Goal: Information Seeking & Learning: Learn about a topic

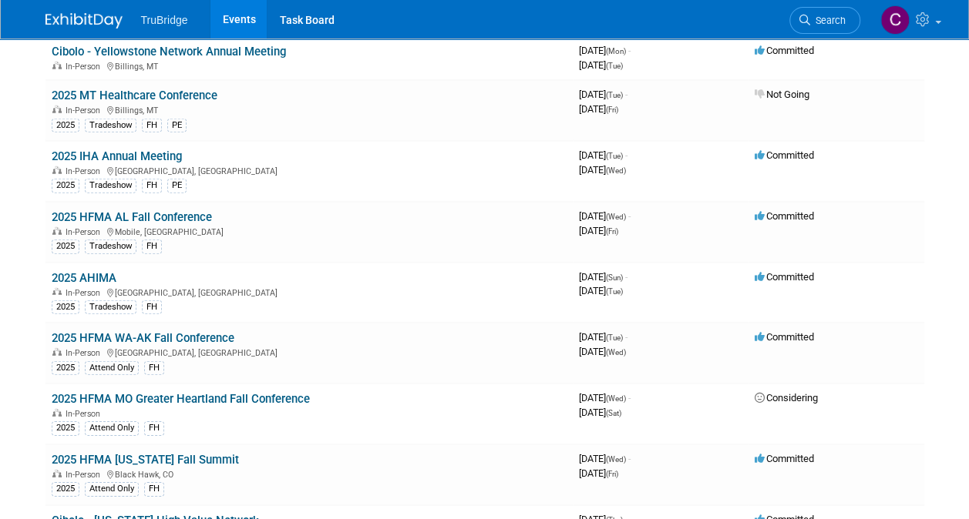
scroll to position [2158, 0]
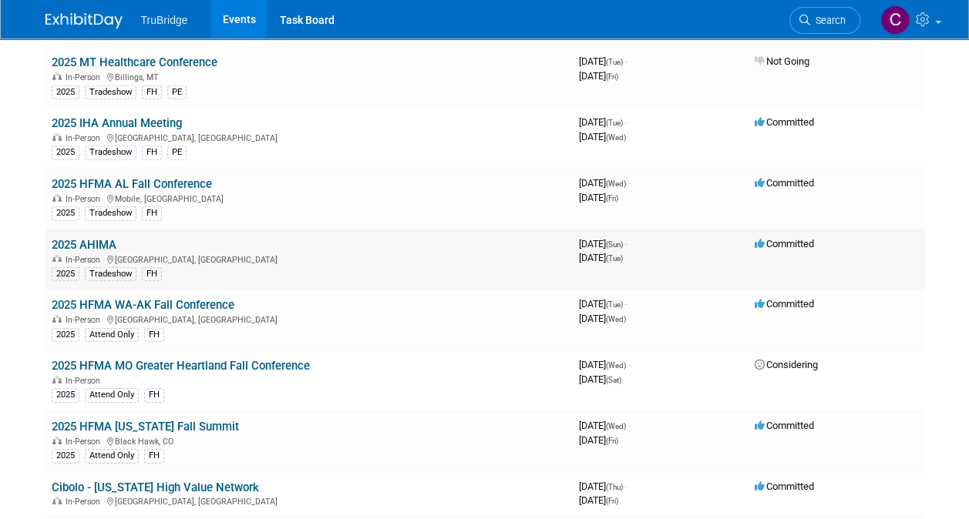
click at [96, 238] on link "2025 AHIMA" at bounding box center [84, 245] width 65 height 14
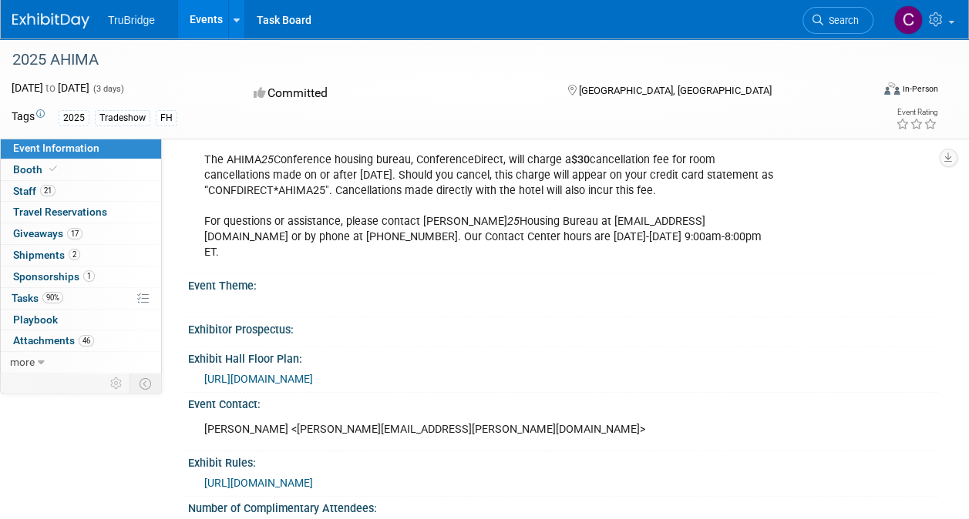
scroll to position [1618, 0]
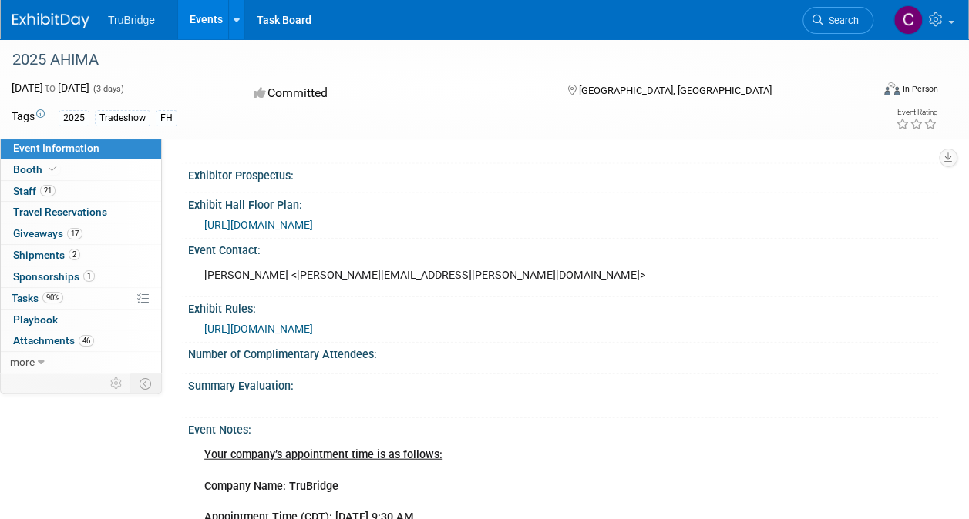
click at [313, 219] on span "https://events.jspargo.com/AHIMA25/Public/EventMap.aspx?shMode=E&ID=115716" at bounding box center [258, 225] width 109 height 12
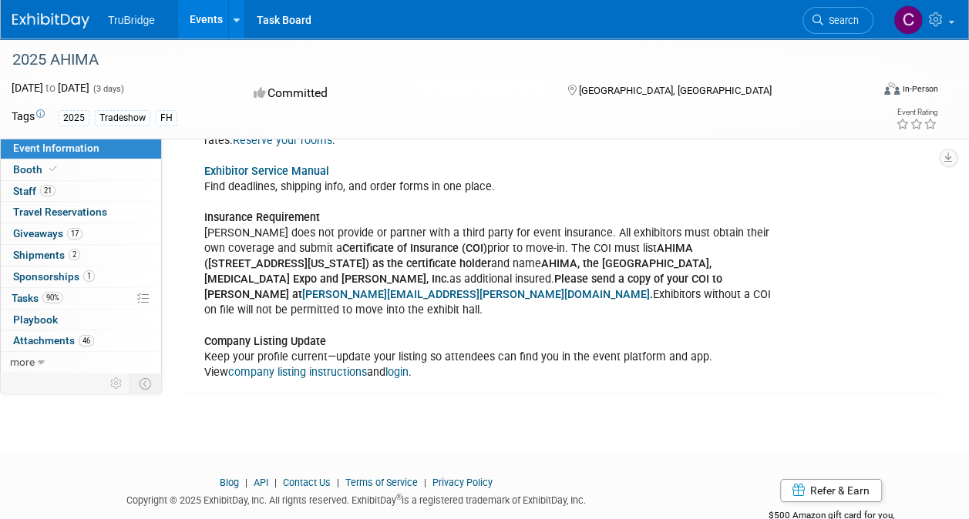
scroll to position [2291, 0]
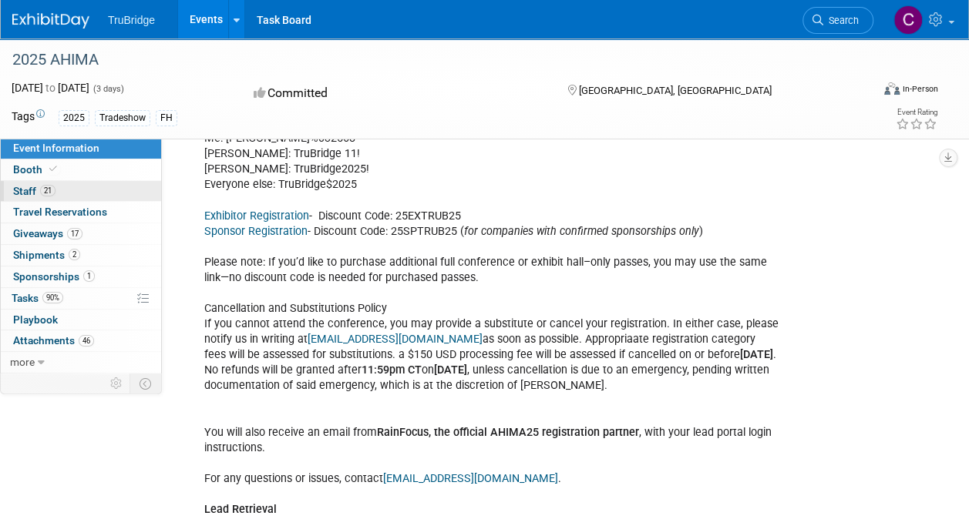
click at [22, 187] on span "Staff 21" at bounding box center [34, 191] width 42 height 12
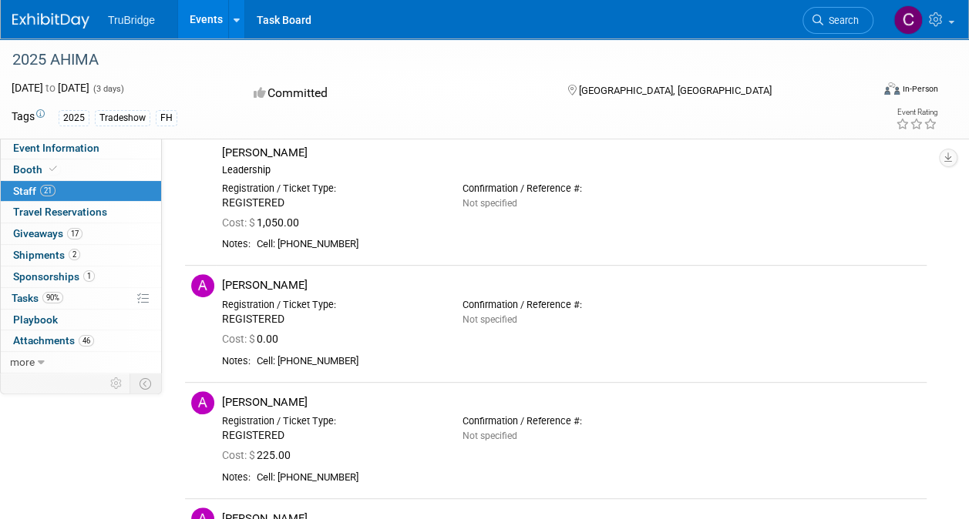
scroll to position [0, 0]
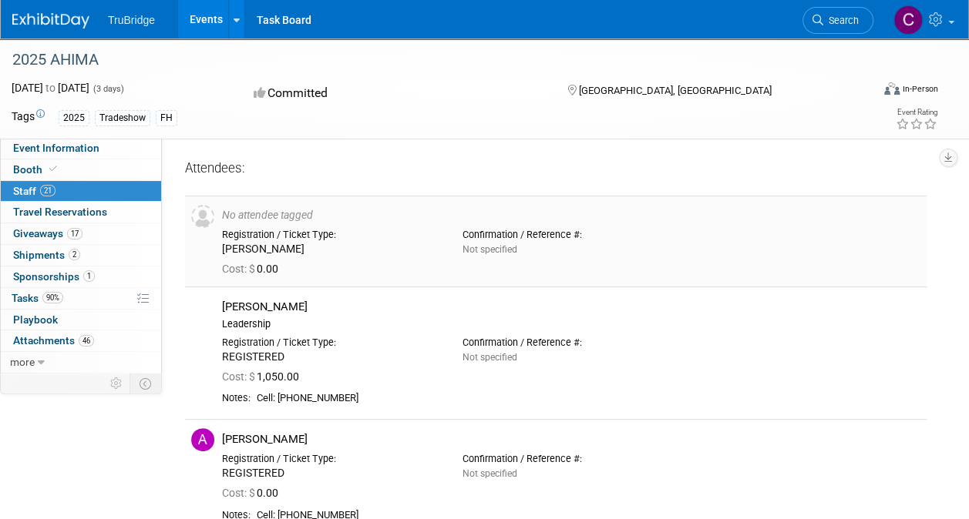
click at [252, 210] on div "No attendee tagged" at bounding box center [571, 216] width 698 height 14
click at [31, 209] on span "Travel Reservations 0" at bounding box center [60, 212] width 94 height 12
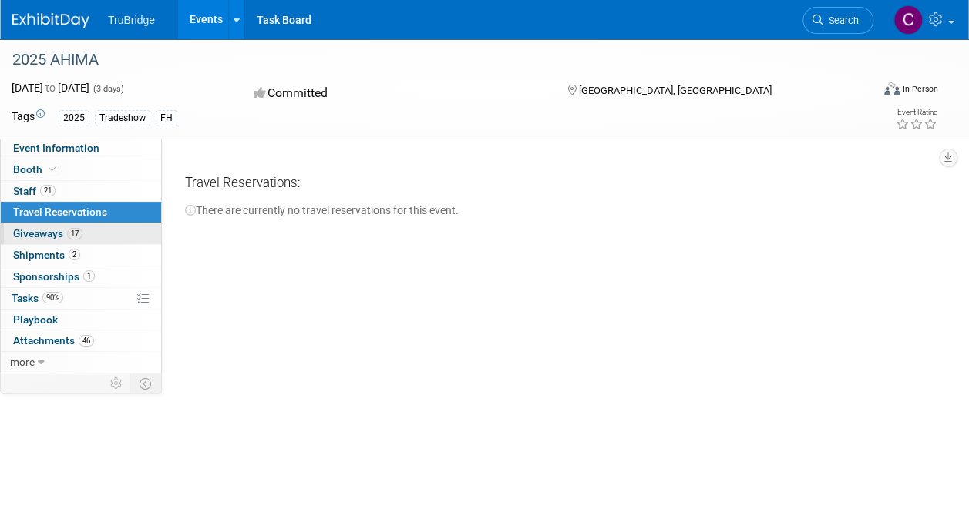
click at [32, 232] on span "Giveaways 17" at bounding box center [47, 233] width 69 height 12
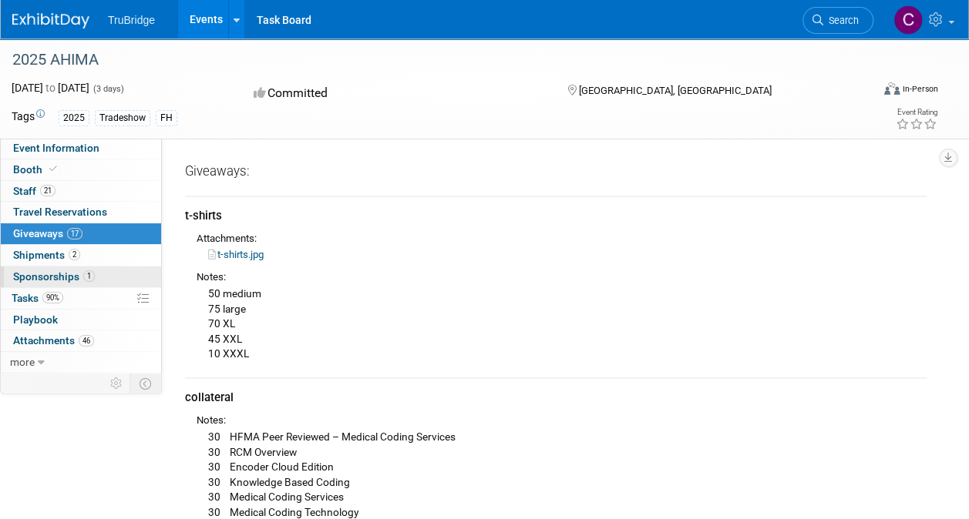
click at [36, 273] on span "Sponsorships 1" at bounding box center [54, 277] width 82 height 12
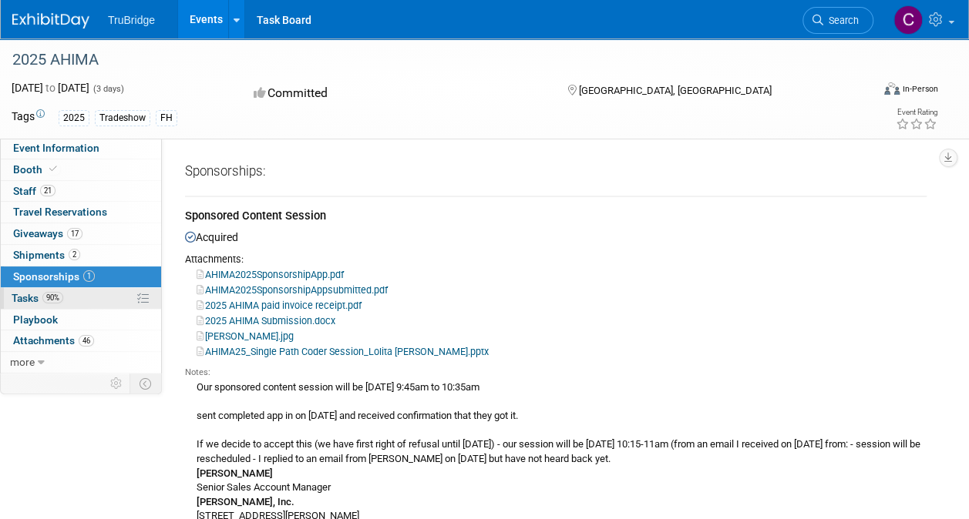
click at [24, 294] on span "Tasks 90%" at bounding box center [38, 298] width 52 height 12
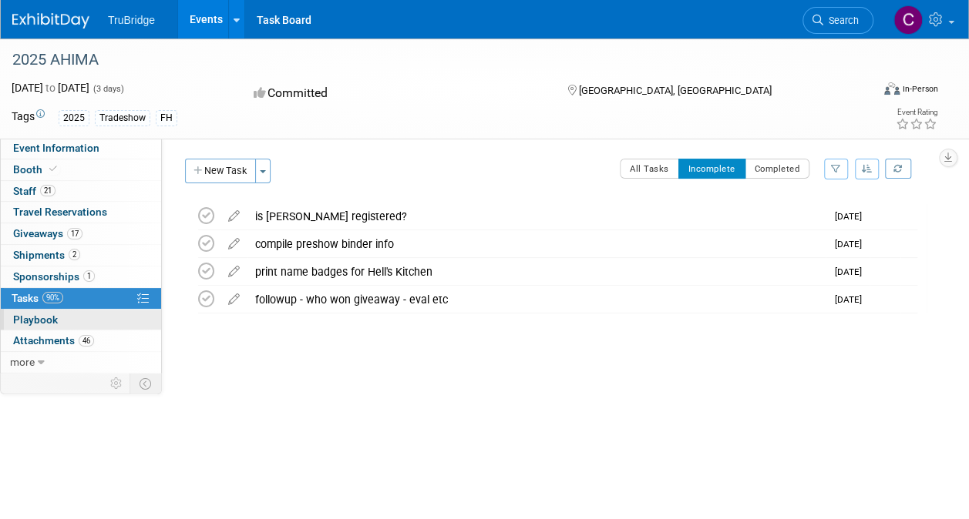
click at [32, 318] on span "Playbook 0" at bounding box center [35, 320] width 45 height 12
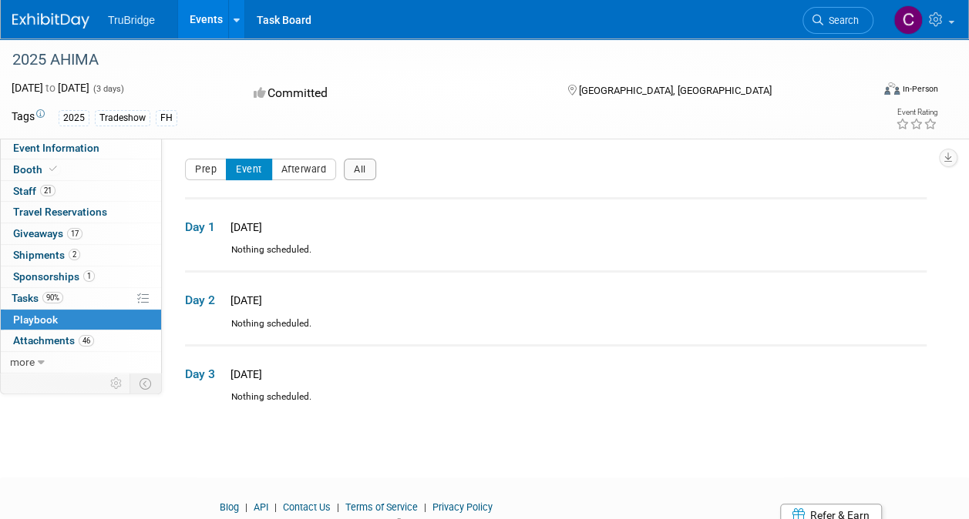
click at [262, 229] on span "Sun. Oct 12, 2025" at bounding box center [244, 227] width 36 height 12
click at [262, 296] on span "Mon. Oct 13, 2025" at bounding box center [244, 300] width 36 height 12
click at [262, 368] on span "Tue. Oct 14, 2025" at bounding box center [244, 374] width 36 height 12
click at [27, 356] on span "more" at bounding box center [22, 362] width 25 height 12
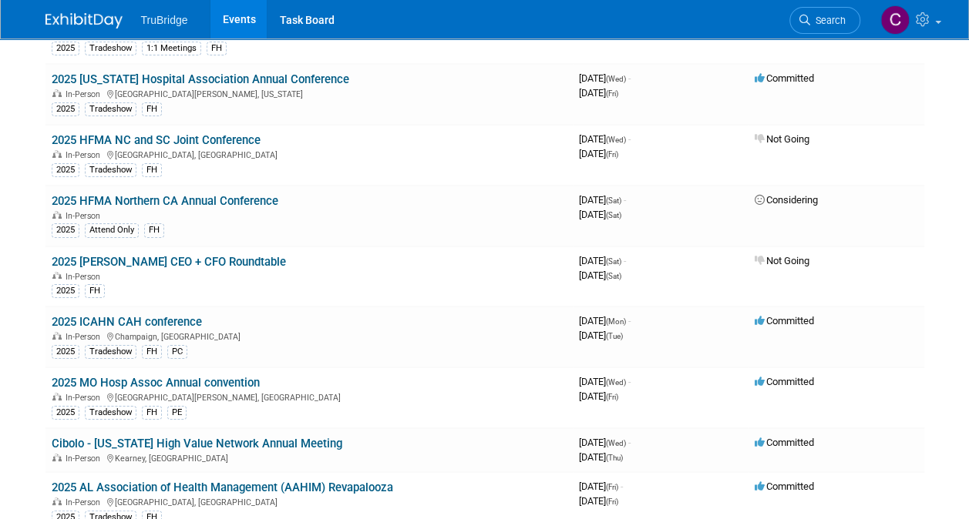
scroll to position [2867, 0]
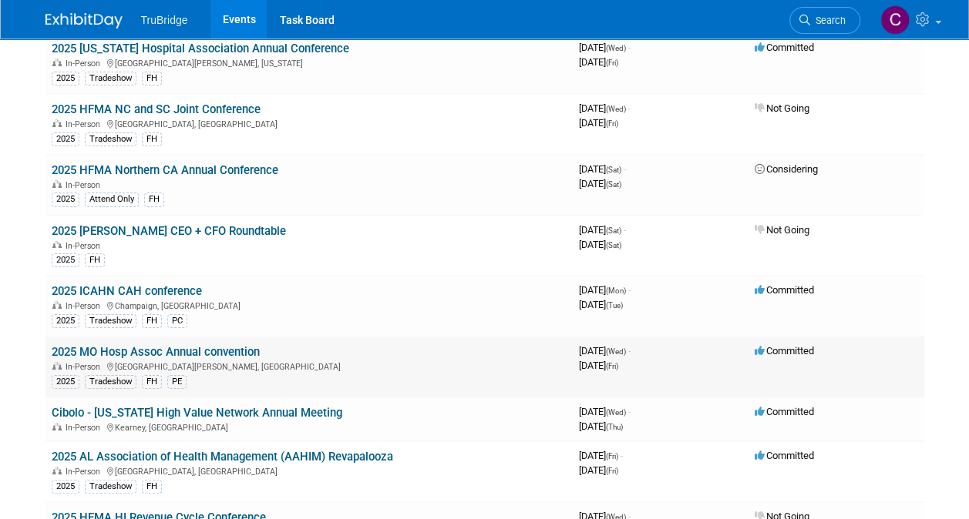
click at [235, 345] on link "2025 MO Hosp Assoc Annual convention" at bounding box center [156, 352] width 208 height 14
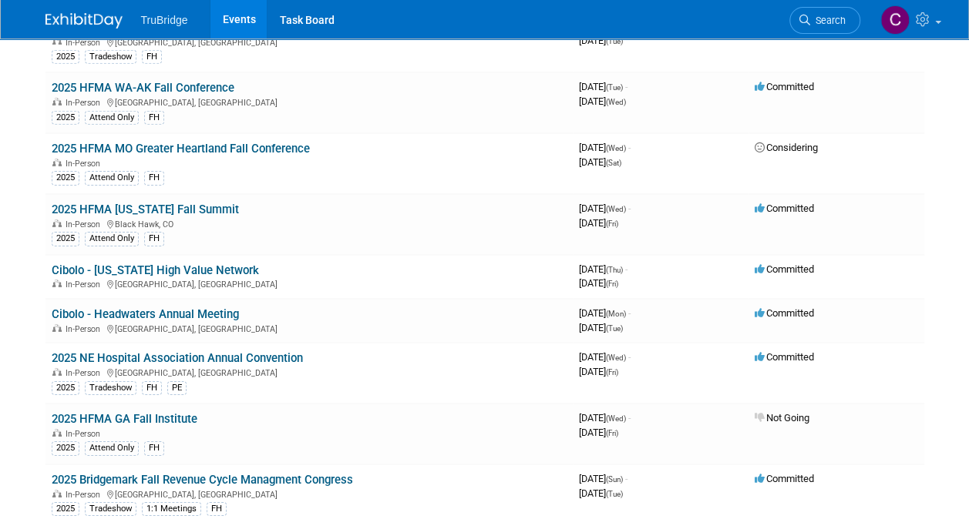
scroll to position [2312, 0]
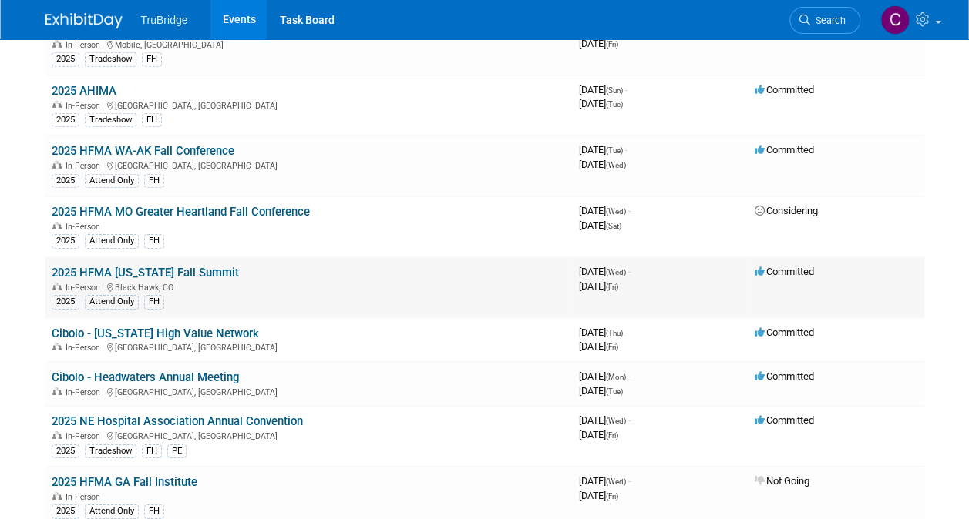
click at [197, 266] on link "2025 HFMA [US_STATE] Fall Summit" at bounding box center [145, 273] width 187 height 14
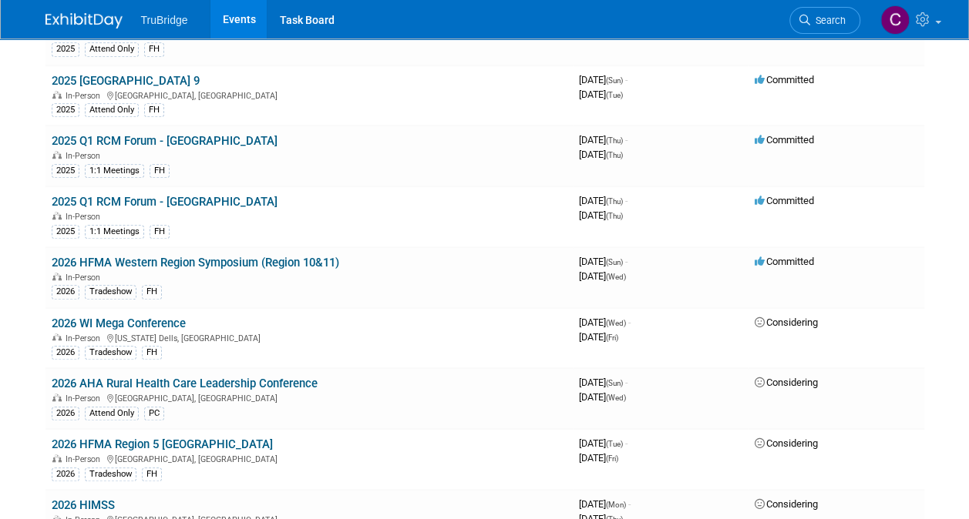
scroll to position [3329, 0]
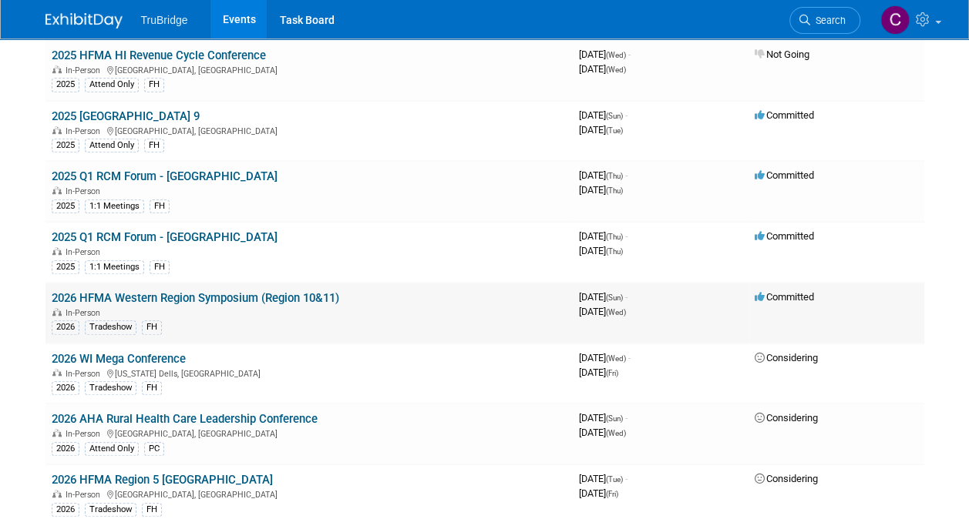
click at [299, 291] on link "2026 HFMA Western Region Symposium (Region 10&11)" at bounding box center [195, 298] width 287 height 14
click at [223, 291] on link "2026 HFMA Western Region Symposium (Region 10&11)" at bounding box center [195, 298] width 287 height 14
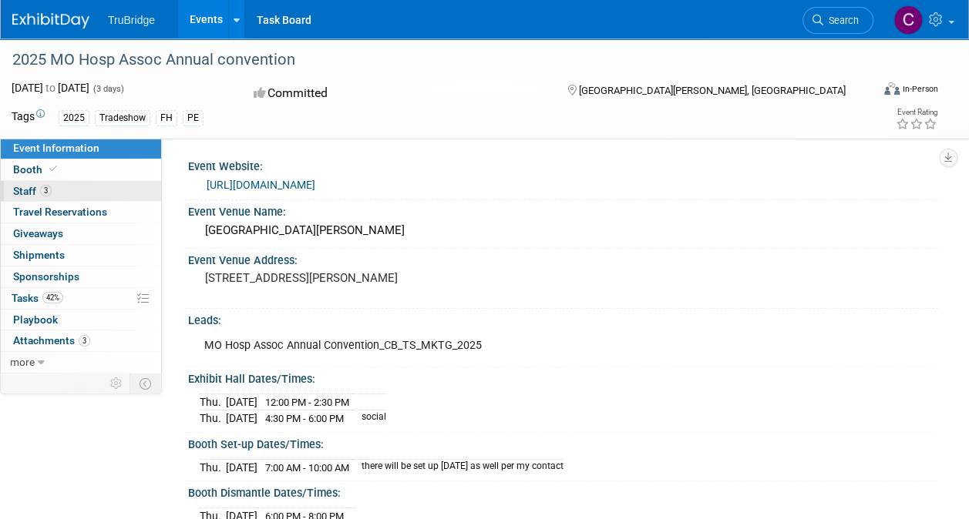
click at [18, 192] on span "Staff 3" at bounding box center [32, 191] width 39 height 12
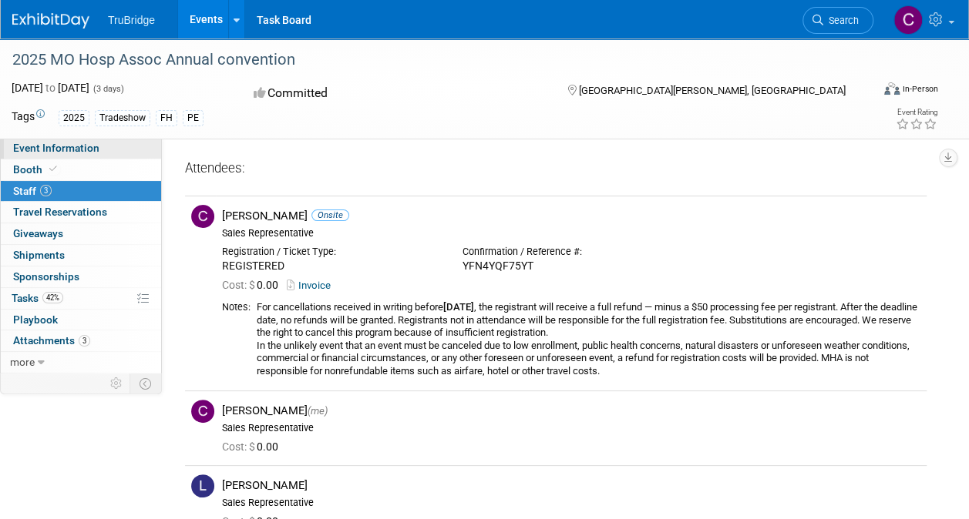
click at [57, 150] on span "Event Information" at bounding box center [56, 148] width 86 height 12
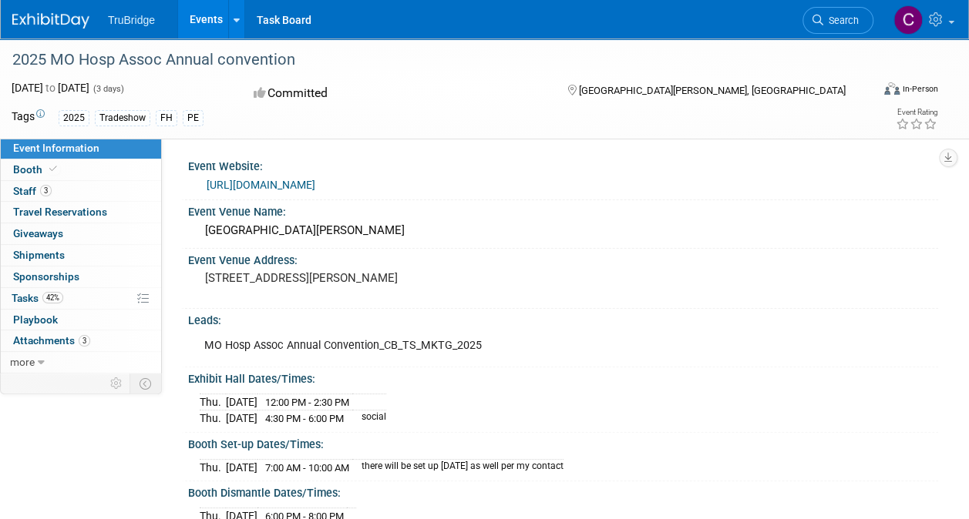
click at [822, 442] on div "Booth Set-up Dates/Times:" at bounding box center [563, 442] width 750 height 19
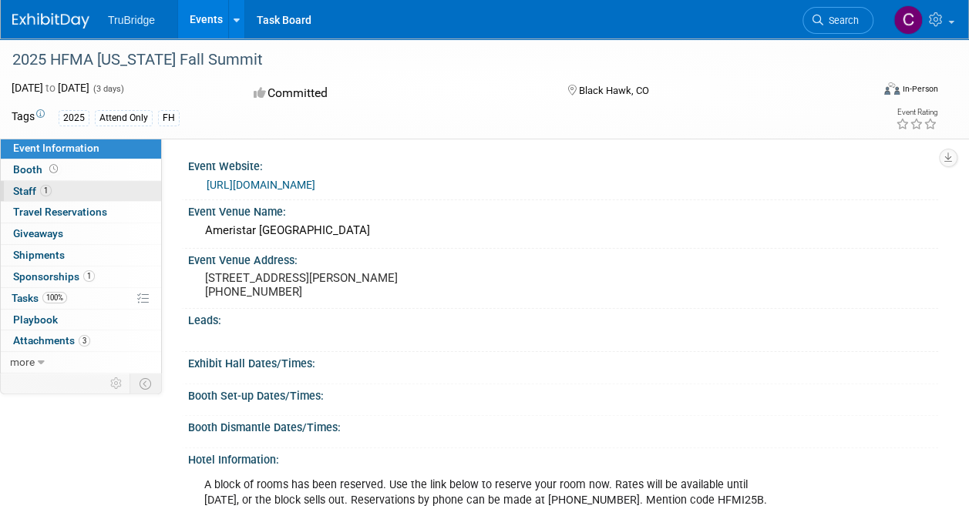
click at [25, 187] on span "Staff 1" at bounding box center [32, 191] width 39 height 12
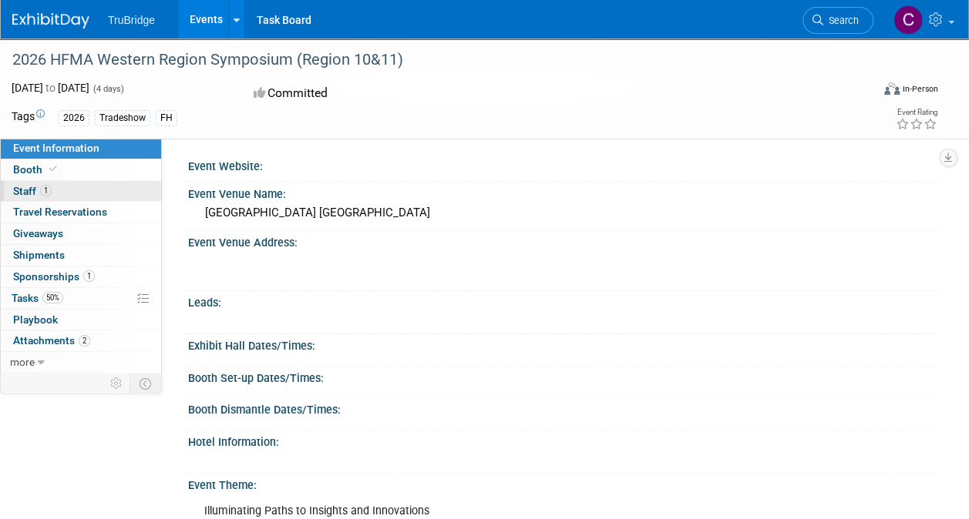
click at [20, 192] on span "Staff 1" at bounding box center [32, 191] width 39 height 12
